Goal: Transaction & Acquisition: Purchase product/service

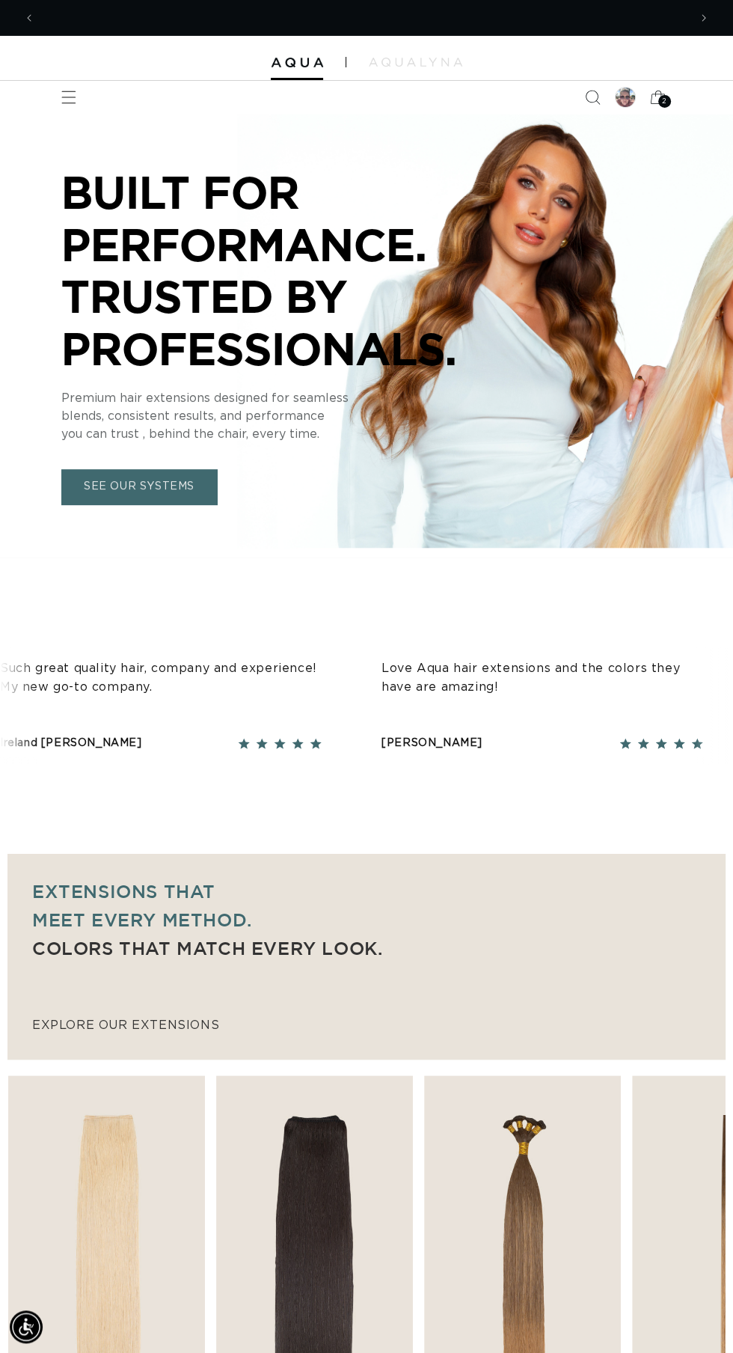
scroll to position [0, 1307]
click at [67, 100] on icon "Menu" at bounding box center [69, 98] width 16 height 16
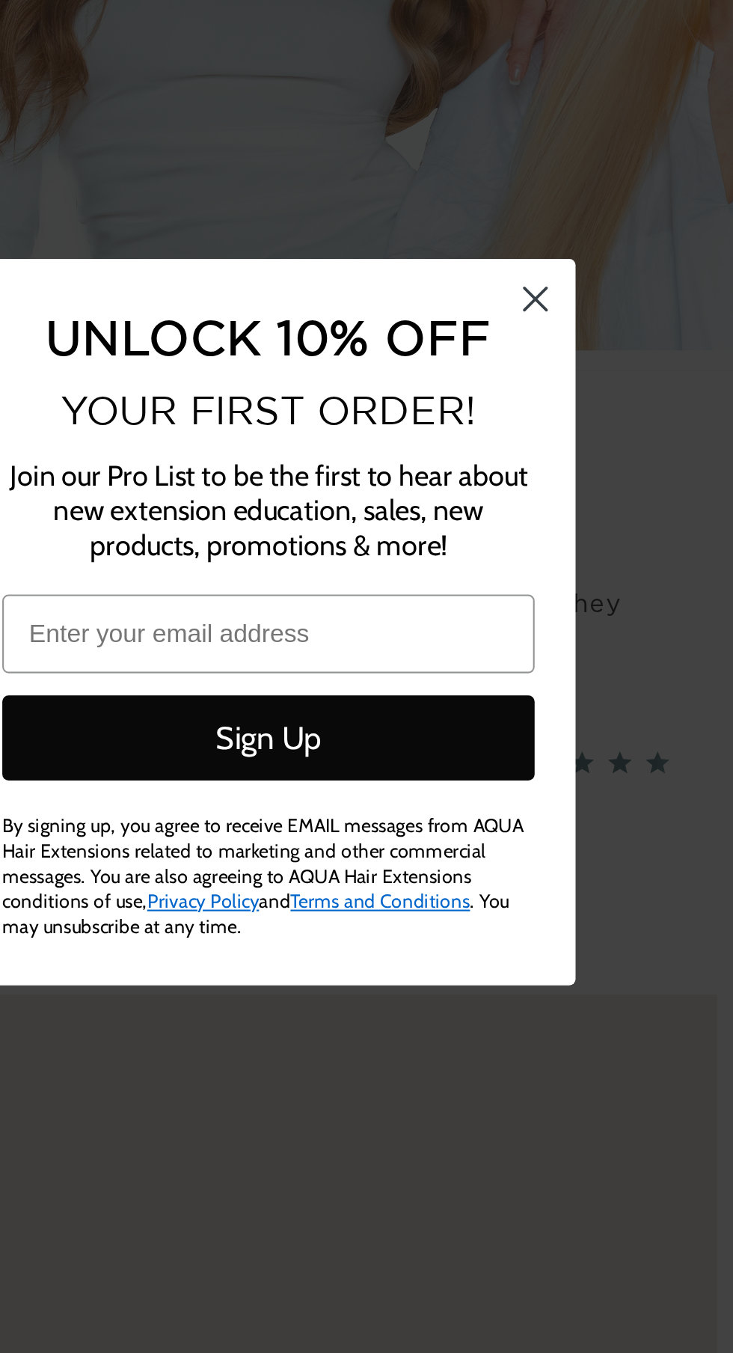
scroll to position [0, 653]
click at [648, 521] on circle "Close dialog" at bounding box center [639, 522] width 25 height 25
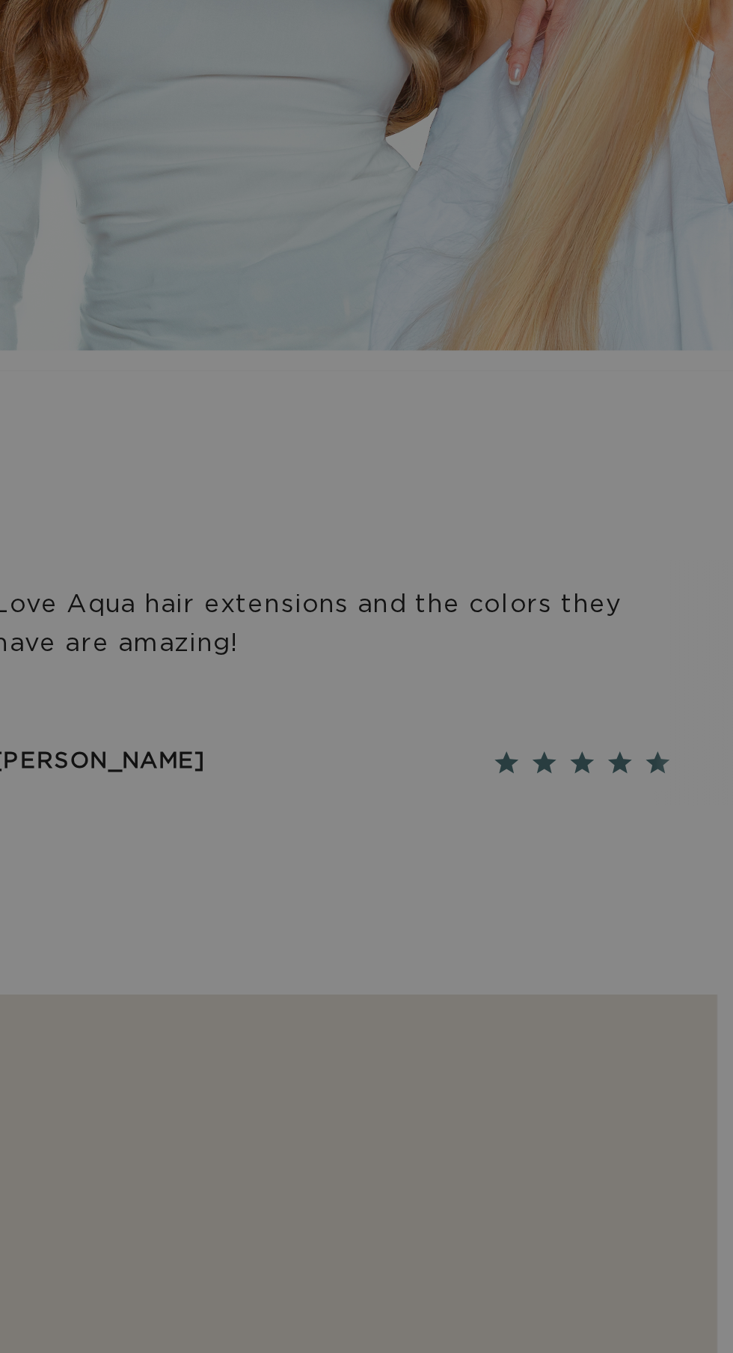
click at [85, 114] on summary "Menu" at bounding box center [68, 97] width 33 height 33
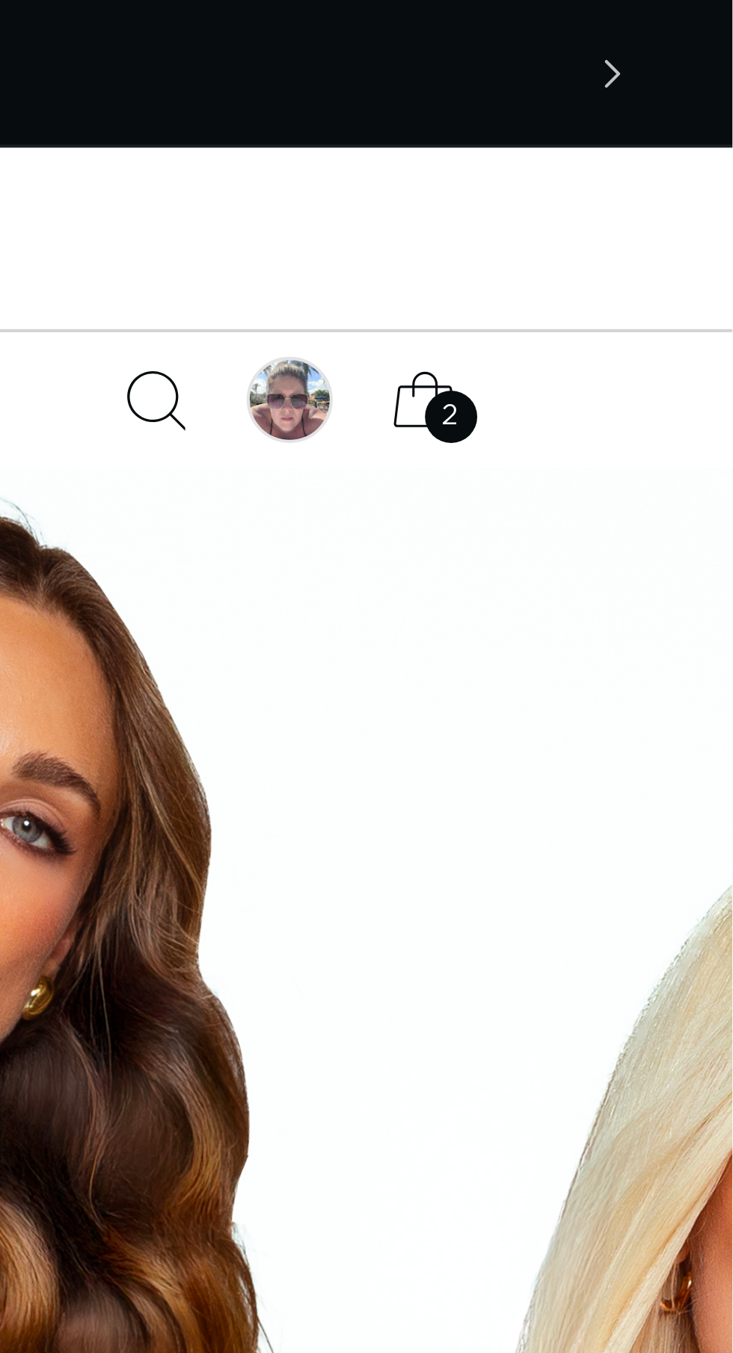
scroll to position [0, 1307]
click at [629, 98] on div at bounding box center [625, 97] width 21 height 21
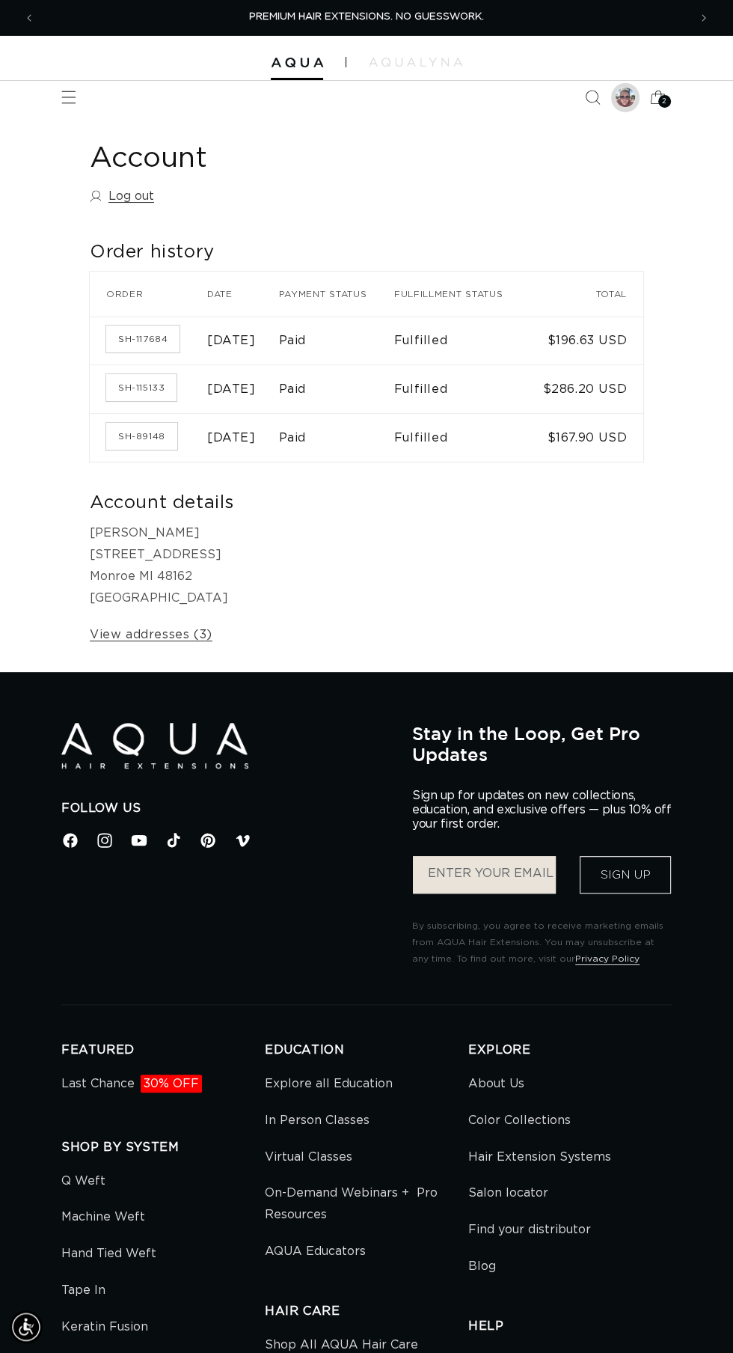
click at [619, 97] on div at bounding box center [625, 97] width 21 height 21
click at [590, 97] on icon "Search" at bounding box center [592, 98] width 16 height 16
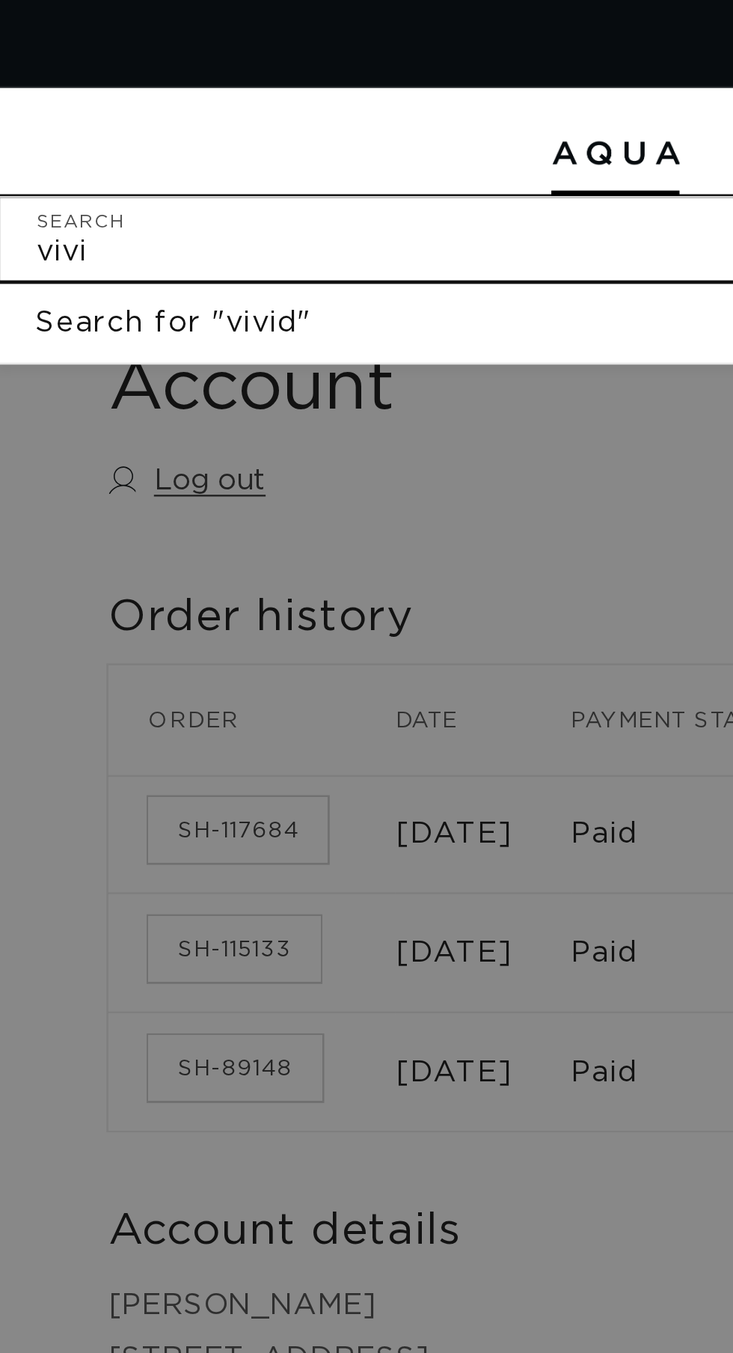
scroll to position [0, 1307]
type input "v"
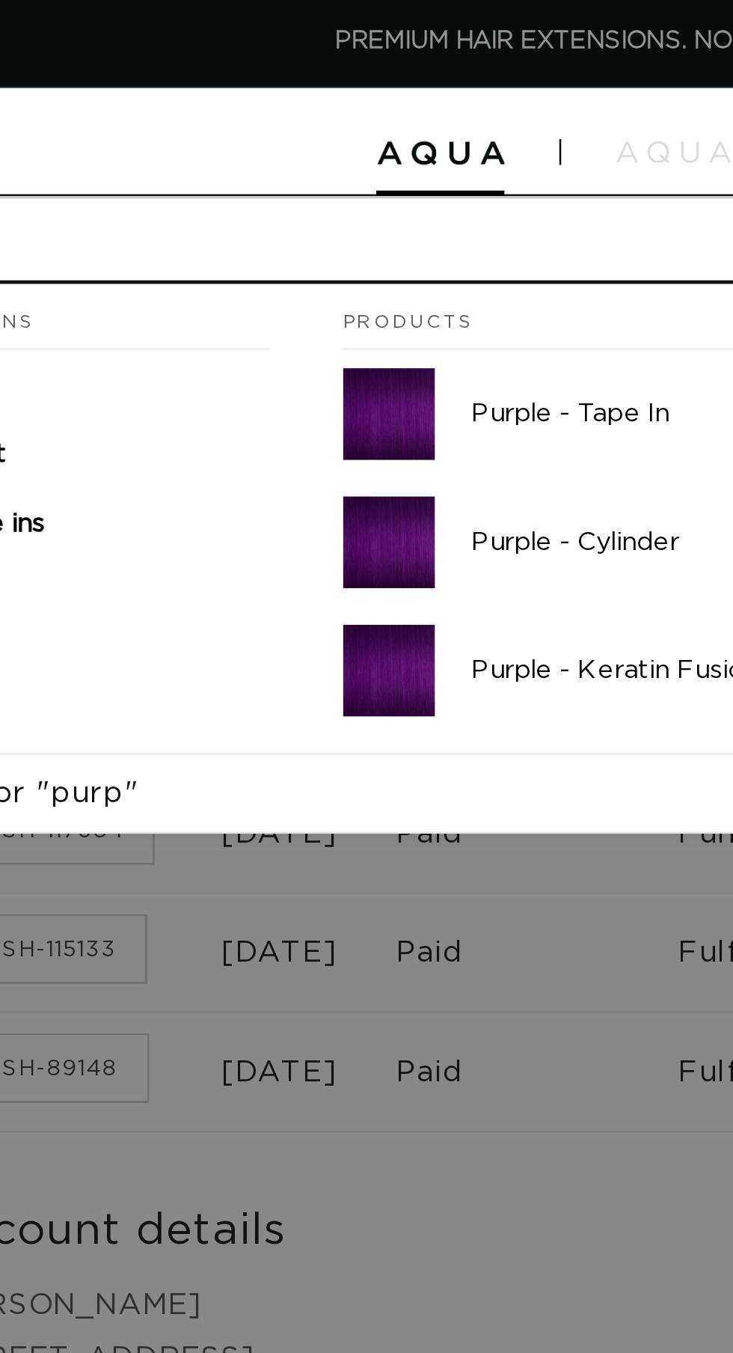
scroll to position [0, 653]
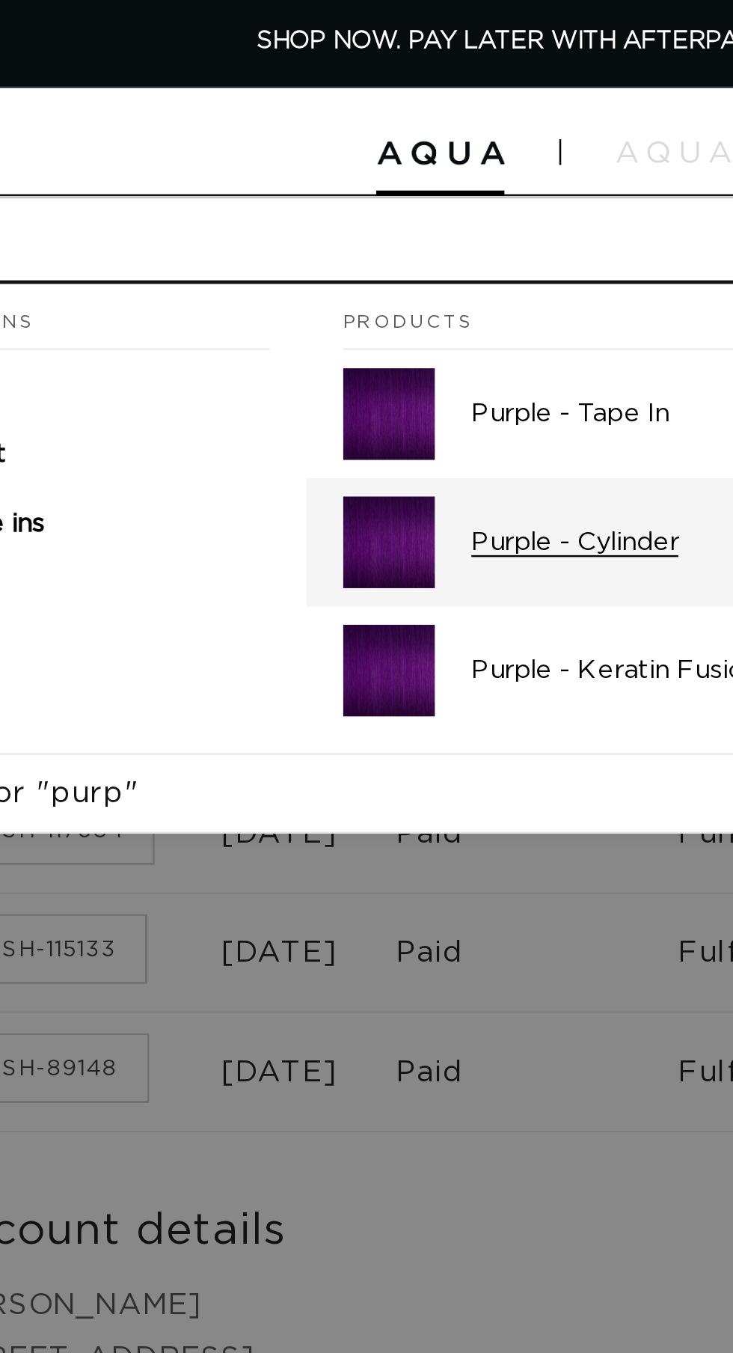
type input "purp"
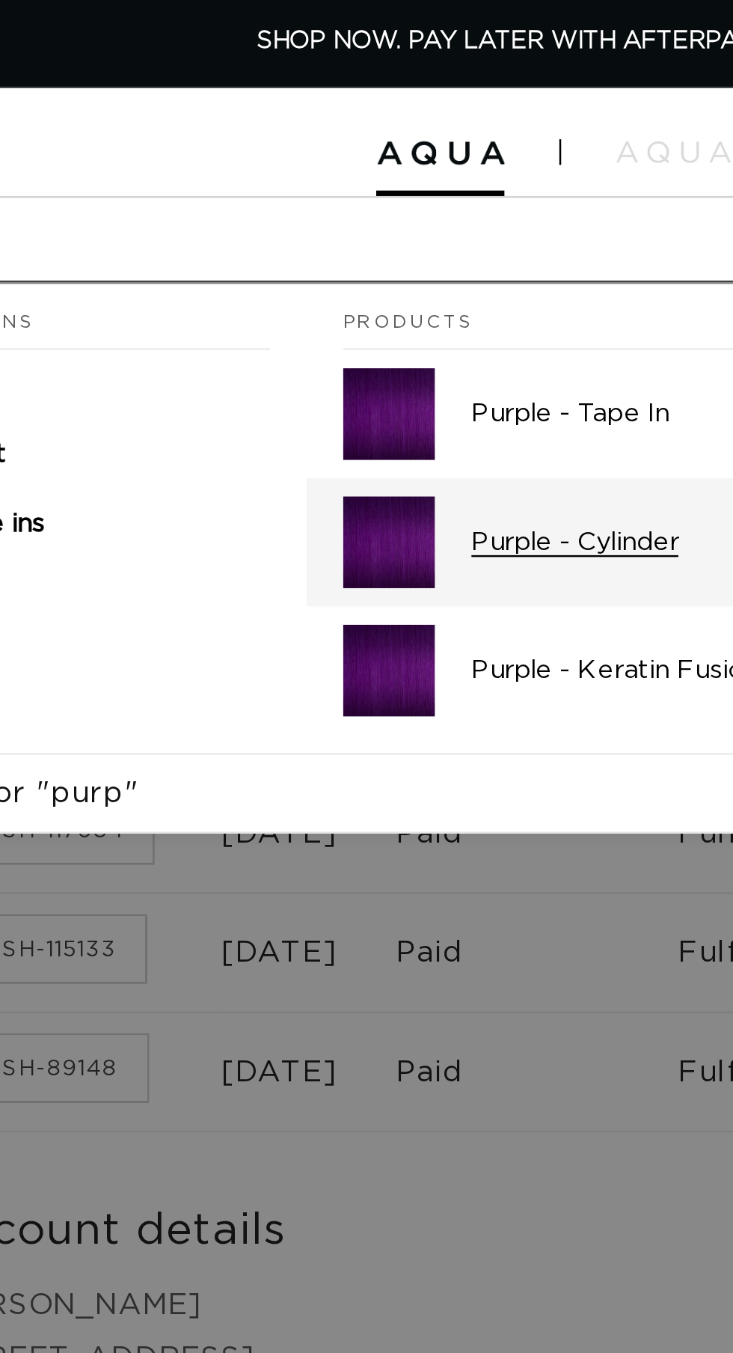
click at [355, 215] on p "Purple - Cylinder" at bounding box center [492, 221] width 364 height 13
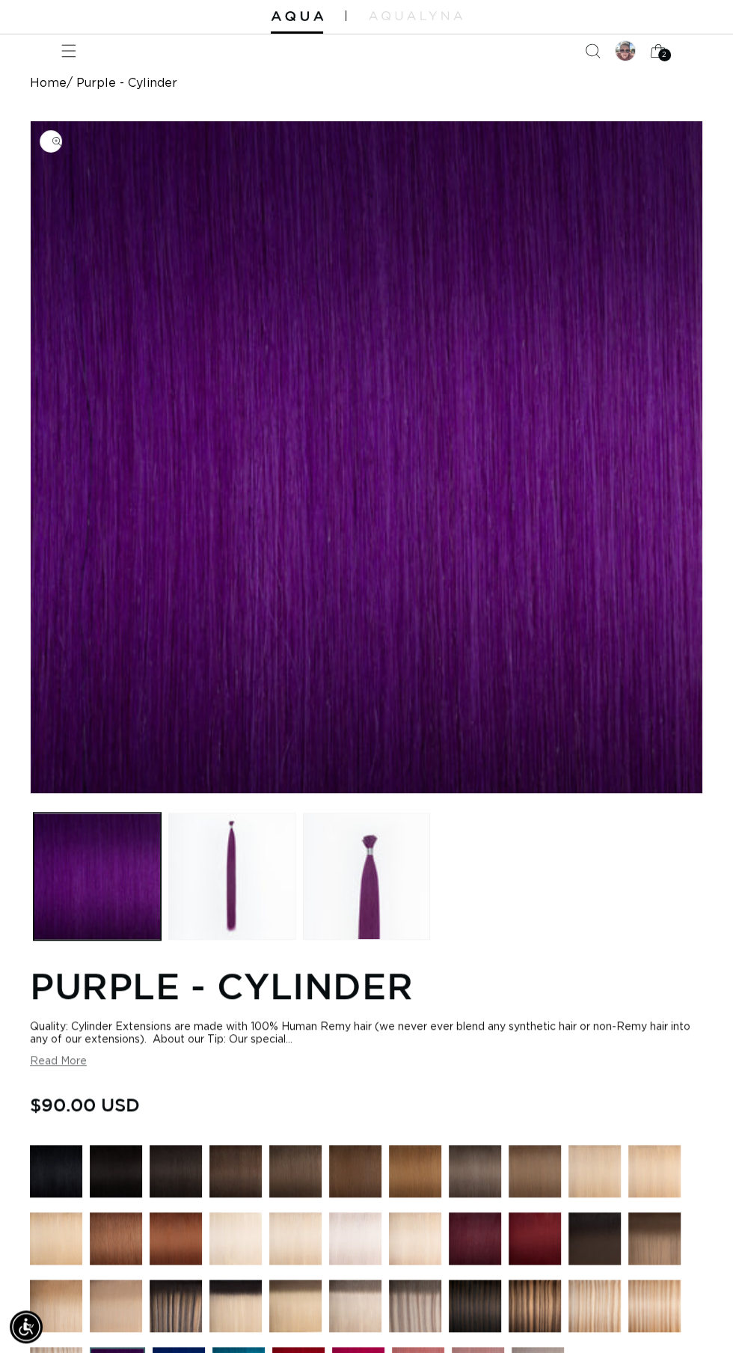
scroll to position [0, 653]
click at [81, 1068] on button "Read More" at bounding box center [58, 1061] width 57 height 13
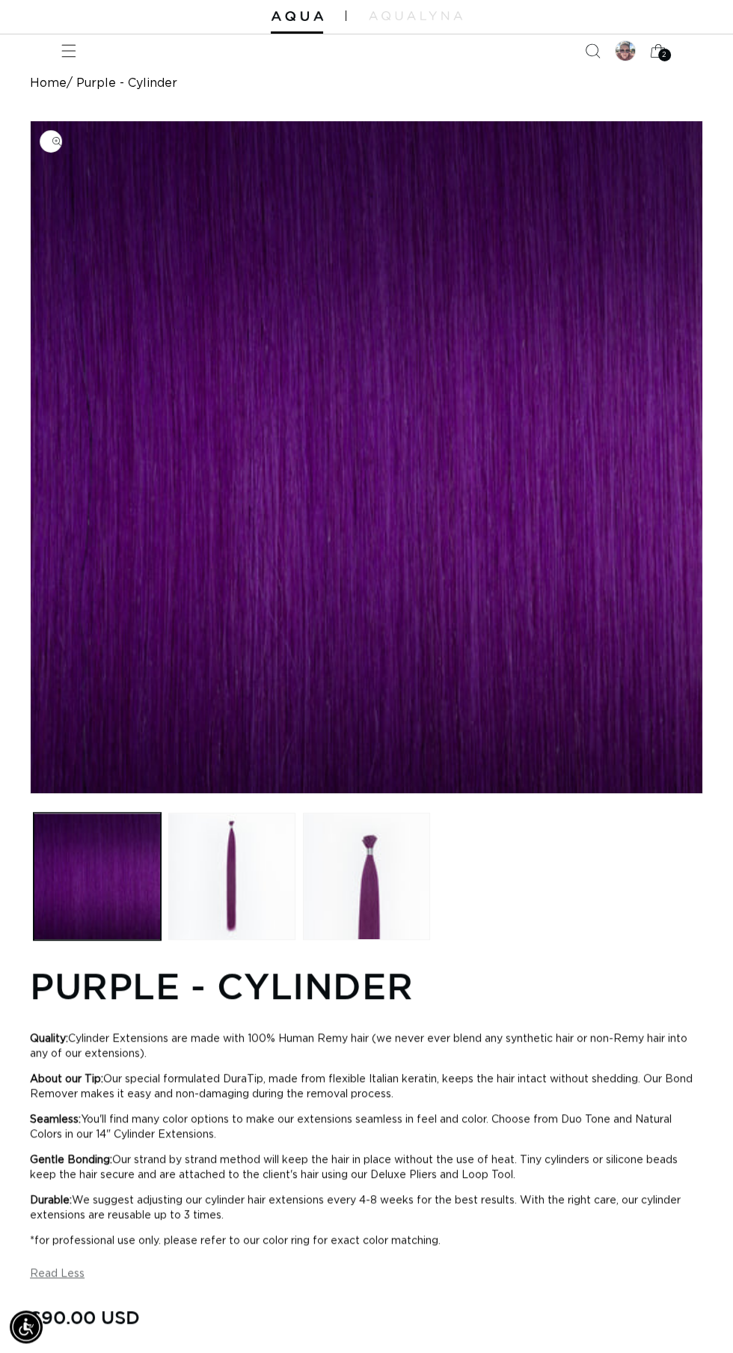
click at [60, 1140] on span "You'll find many color options to make our extensions seamless in feel and colo…" at bounding box center [351, 1126] width 642 height 25
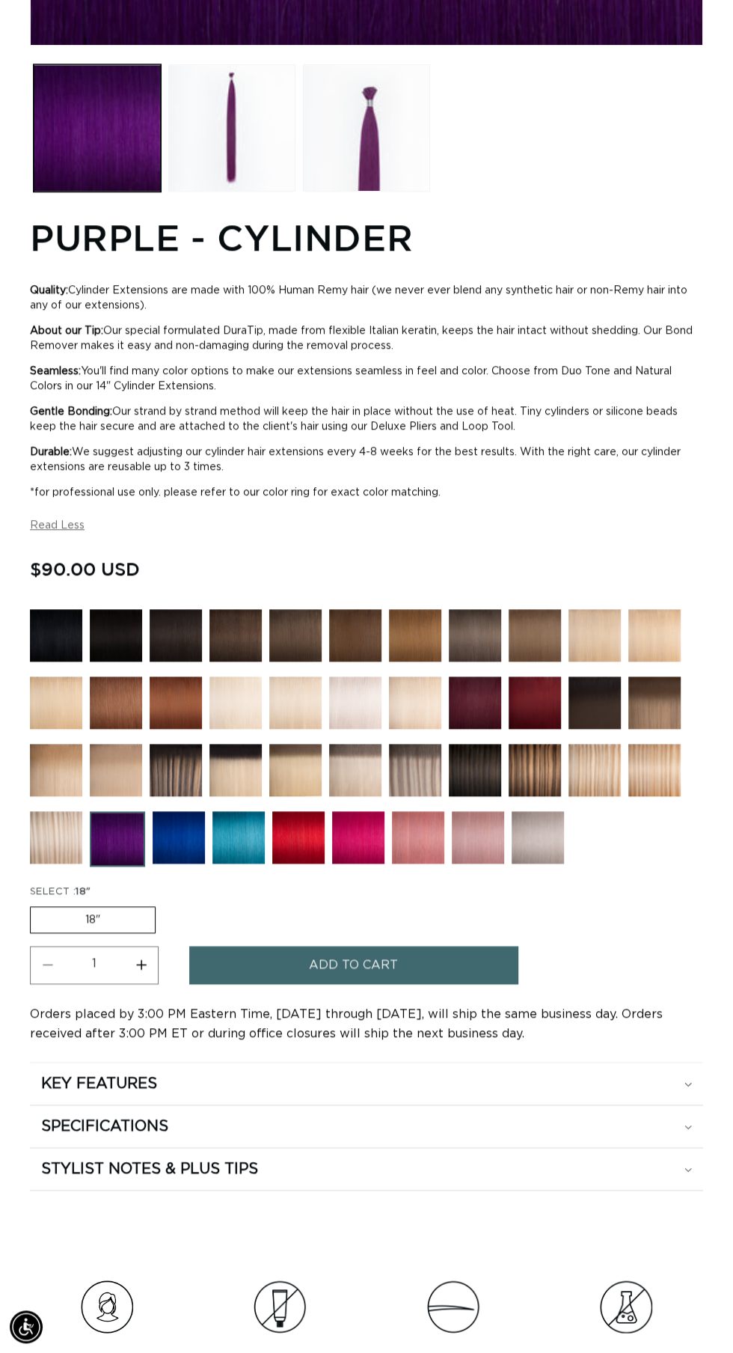
scroll to position [0, 1307]
click at [426, 984] on button "Add to cart" at bounding box center [353, 965] width 329 height 38
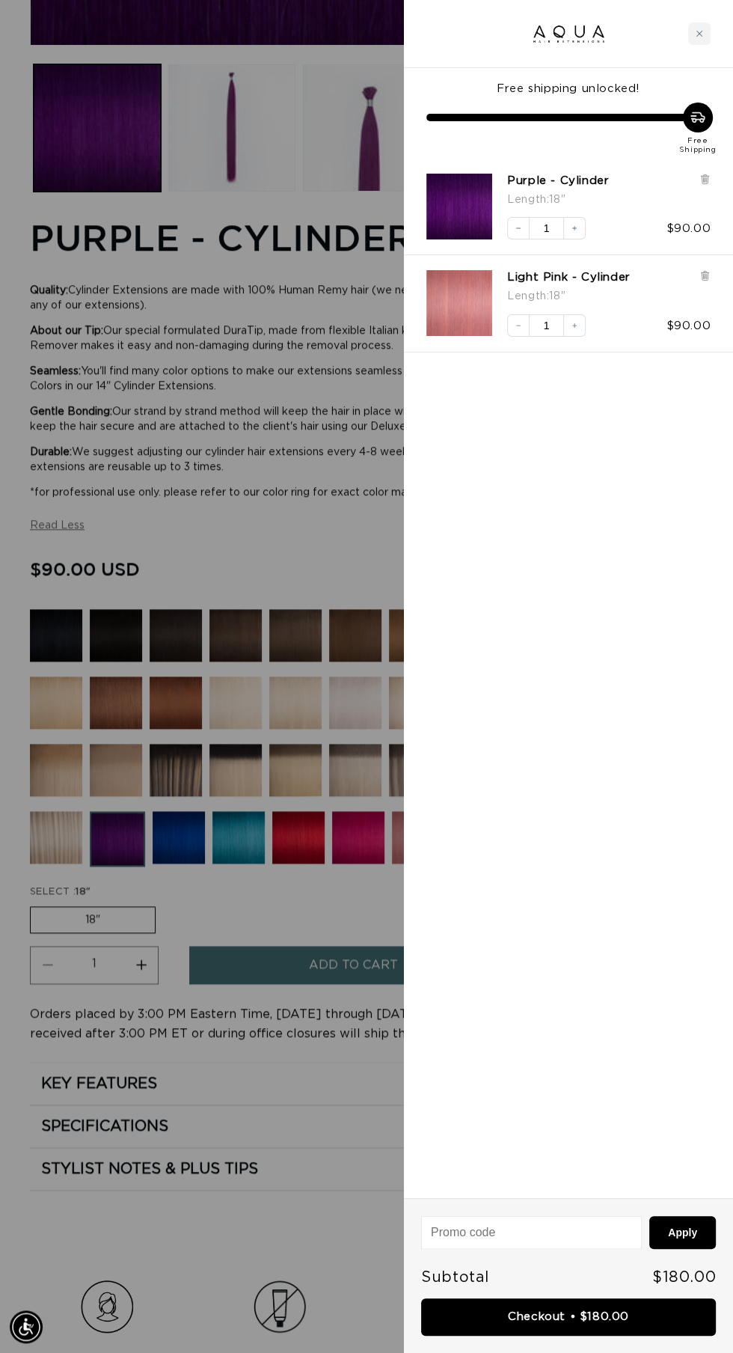
click at [627, 736] on div "Free shipping unlocked! Free Shipping Purple - Cylinder Length : 18" Decrease q…" at bounding box center [568, 633] width 329 height 1130
click at [518, 325] on icon "Decrease quantity" at bounding box center [518, 325] width 4 height 1
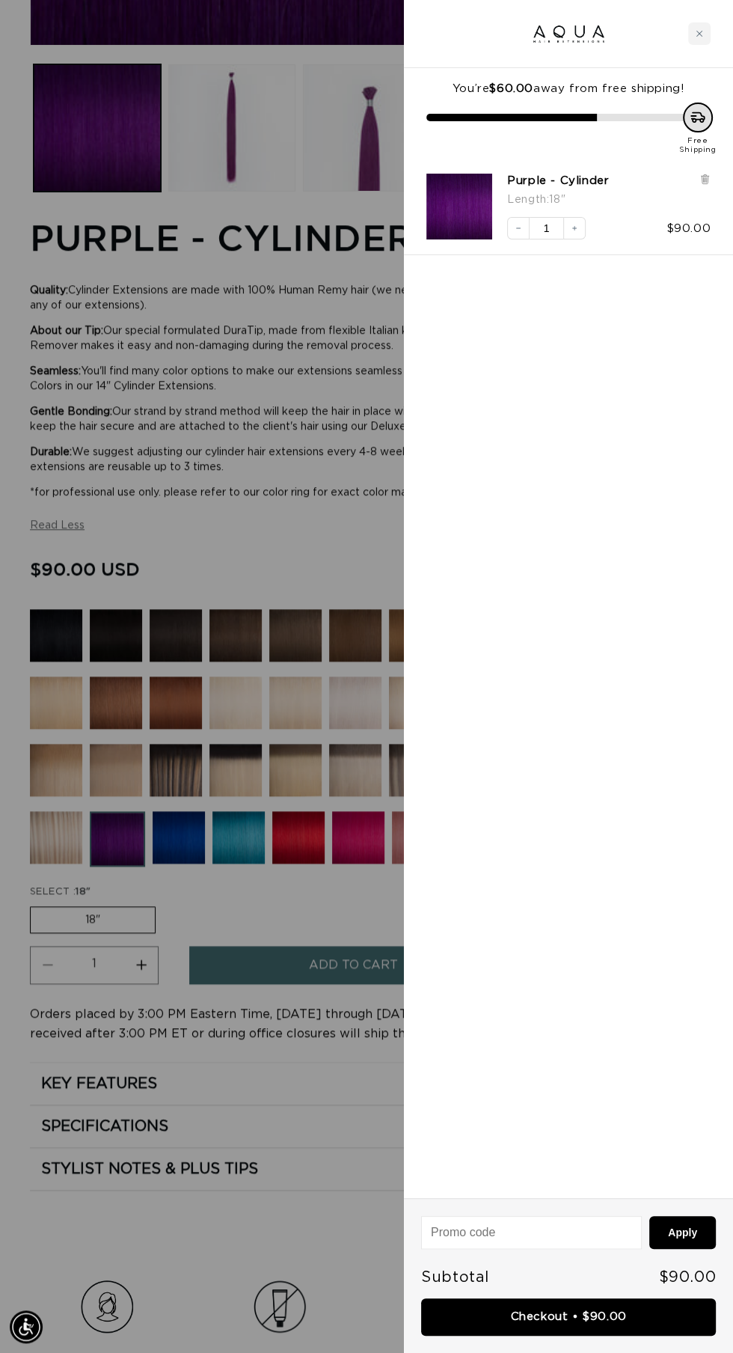
scroll to position [0, 653]
click at [225, 1060] on div at bounding box center [366, 676] width 733 height 1353
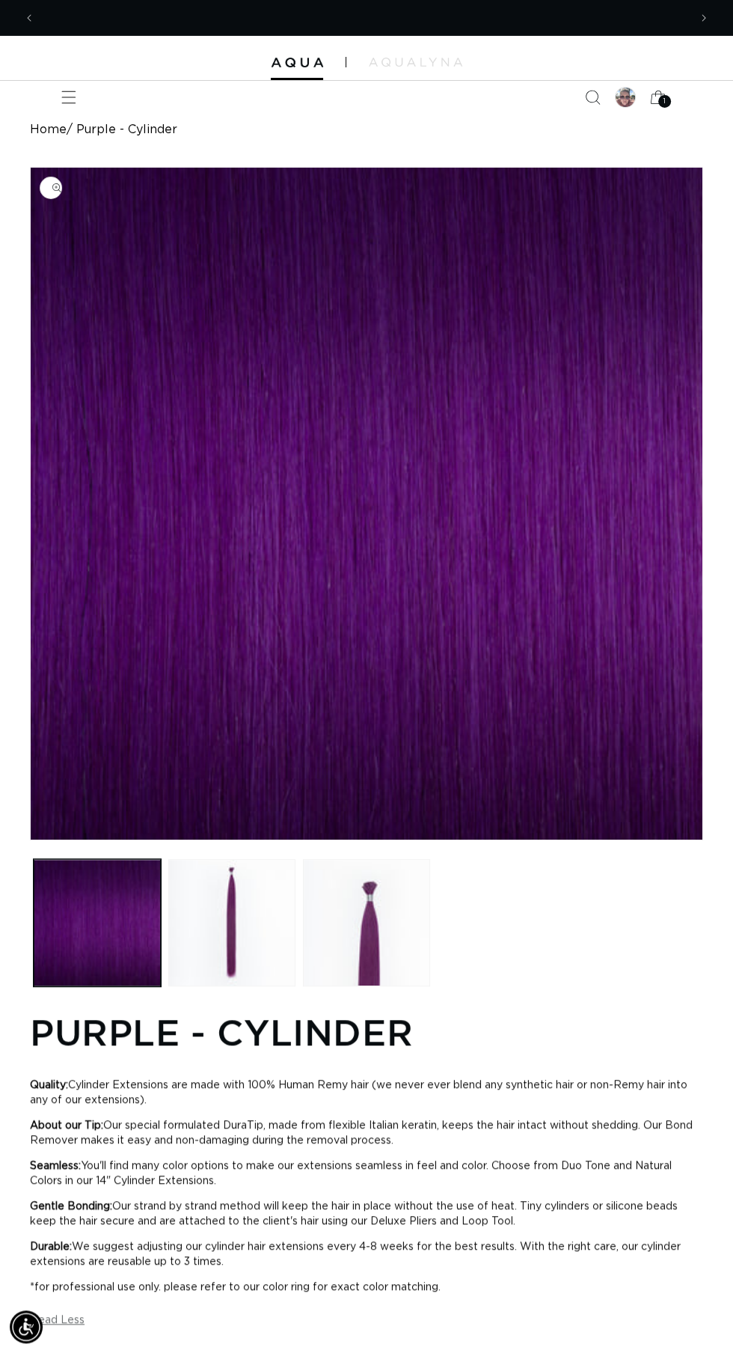
scroll to position [0, 0]
click at [68, 96] on icon "Menu" at bounding box center [69, 98] width 16 height 16
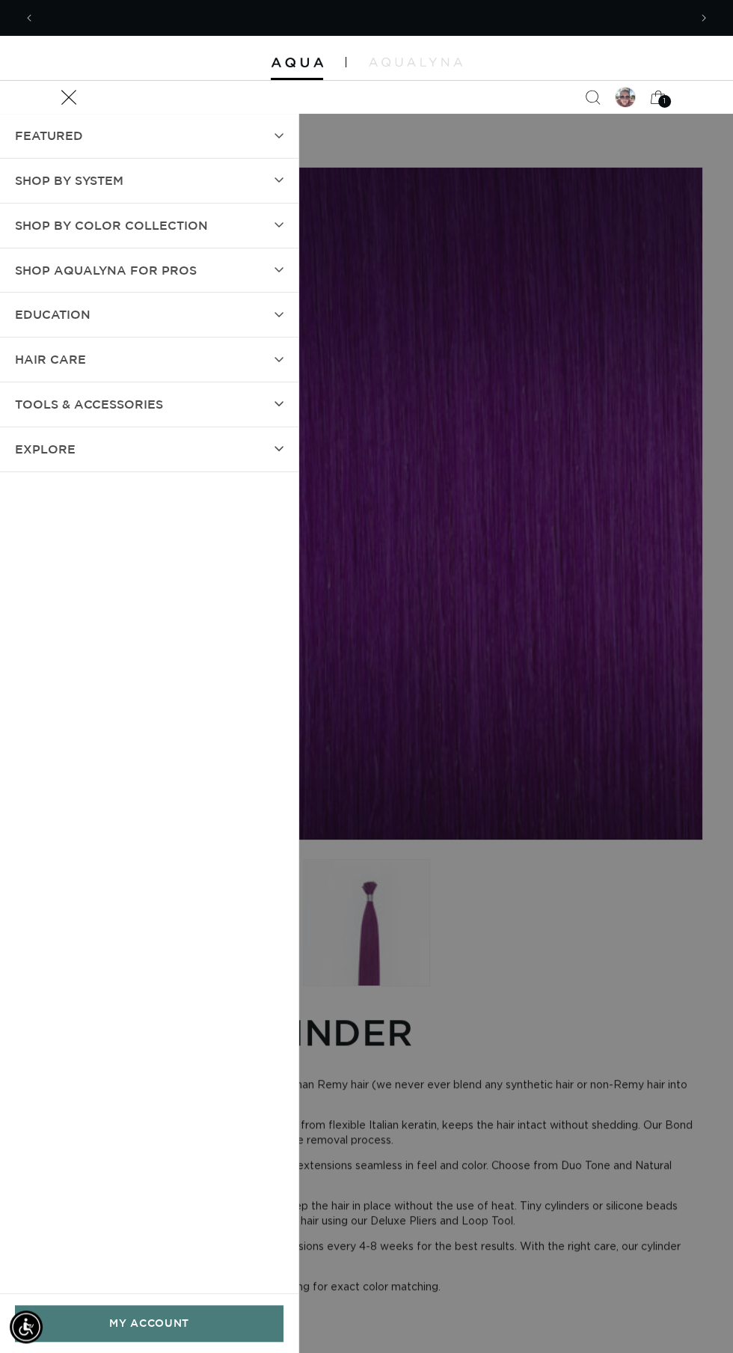
scroll to position [0, 653]
click at [240, 402] on summary "TOOLS & ACCESSORIES" at bounding box center [149, 404] width 299 height 44
click at [254, 222] on summary "Shop by Color Collection" at bounding box center [149, 226] width 299 height 44
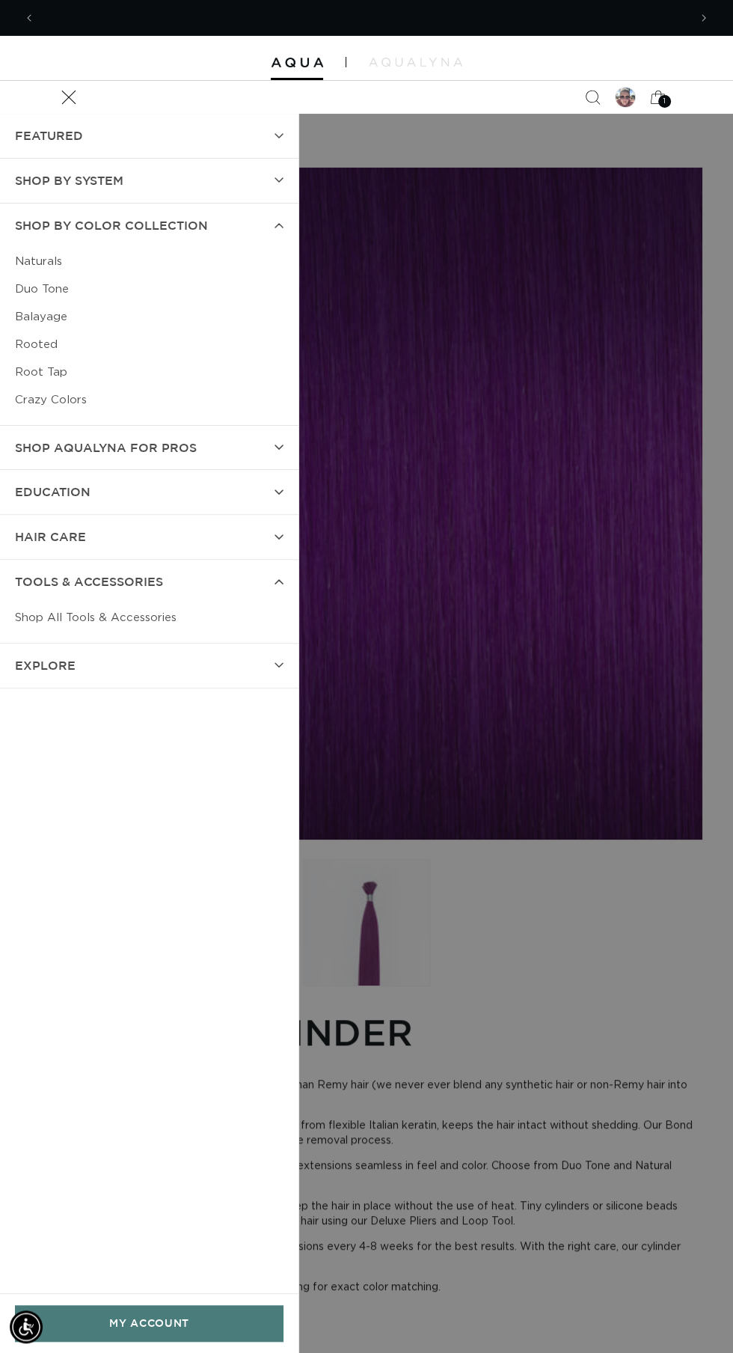
scroll to position [0, 0]
click at [101, 400] on link "Crazy Colors" at bounding box center [149, 400] width 269 height 28
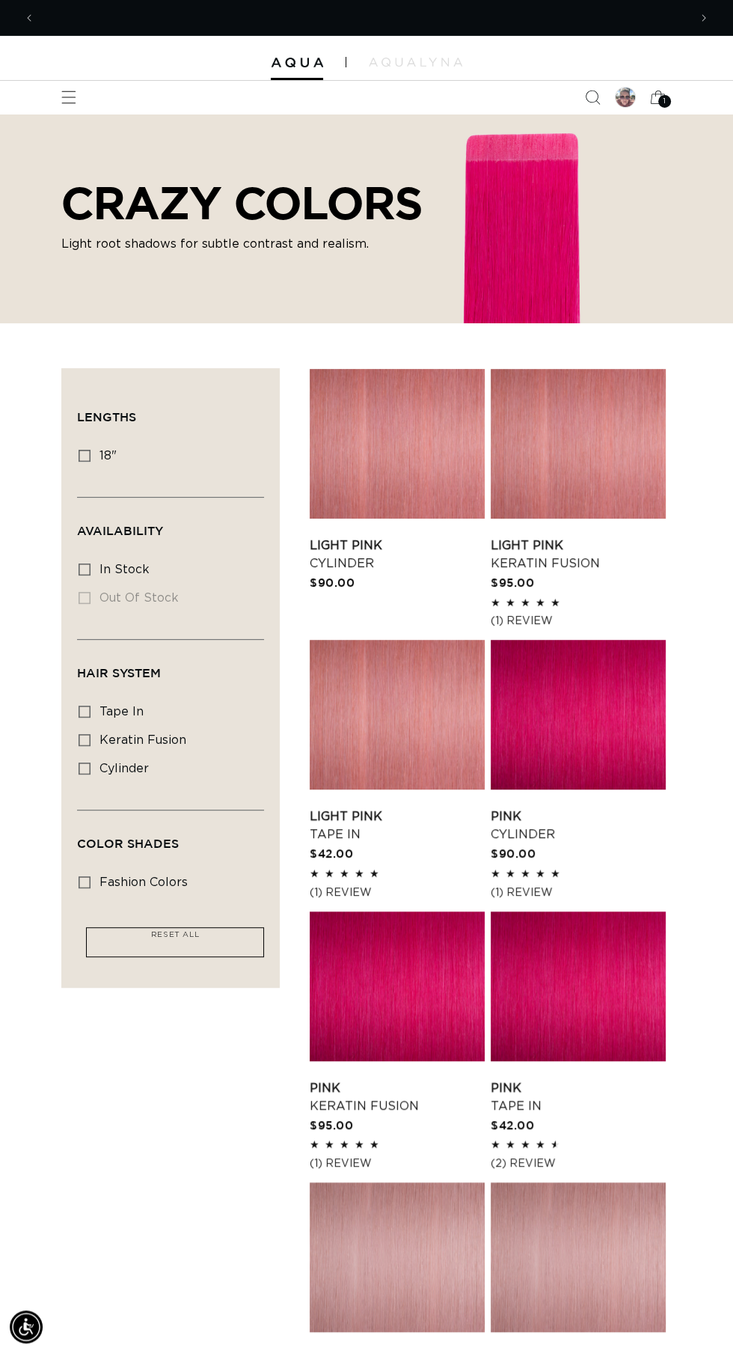
scroll to position [0, 1307]
click at [123, 773] on span "cylinder" at bounding box center [124, 768] width 49 height 13
click at [91, 773] on input "cylinder cylinder (8 products)" at bounding box center [85, 768] width 12 height 12
checkbox input "true"
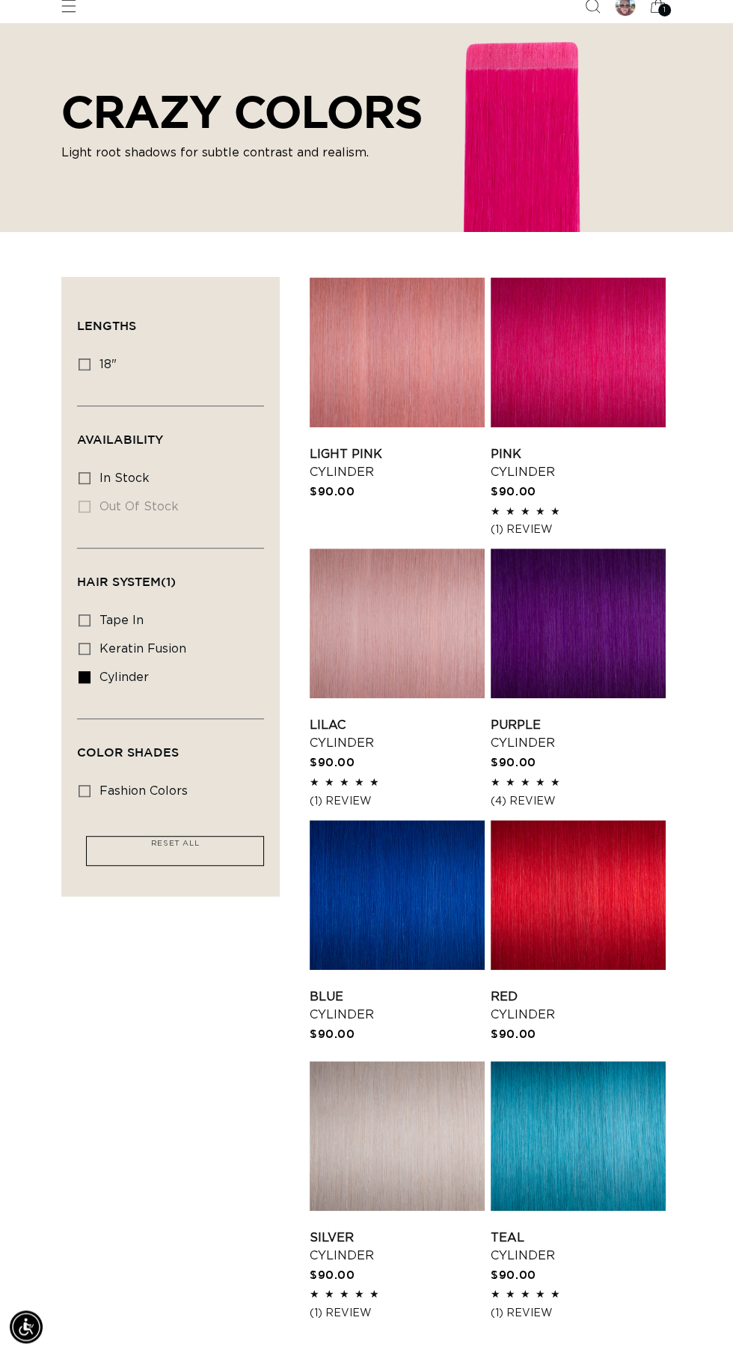
scroll to position [0, 1307]
